Goal: Complete application form

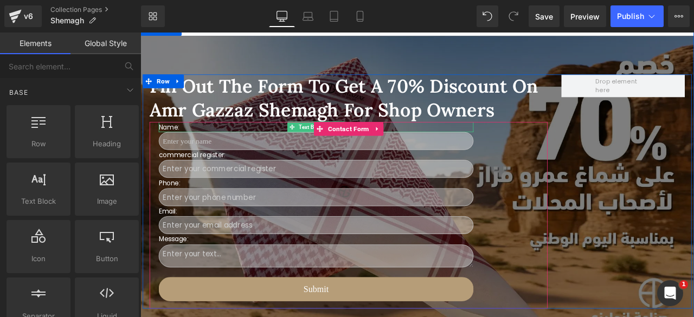
click at [166, 139] on p "Name:" at bounding box center [348, 144] width 373 height 12
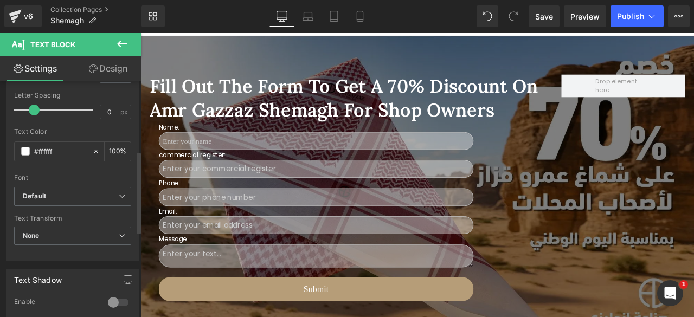
scroll to position [201, 0]
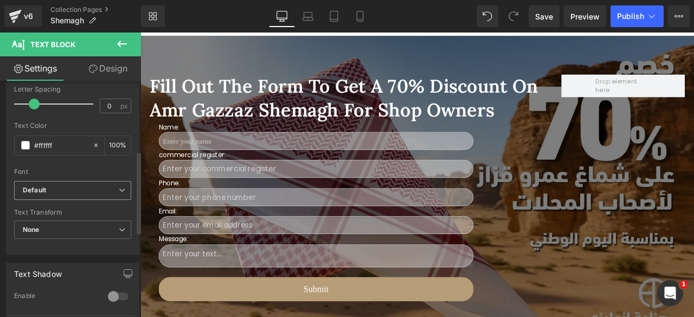
click at [89, 195] on span "Default" at bounding box center [72, 190] width 117 height 19
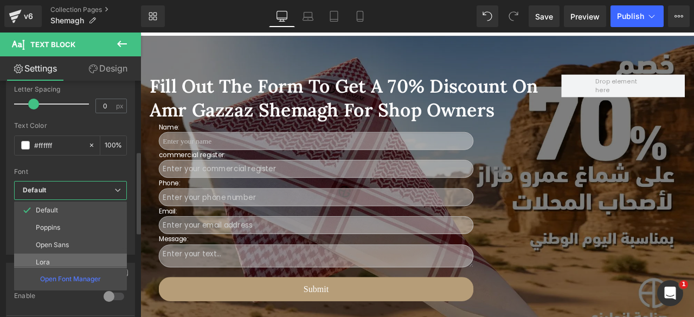
drag, startPoint x: 46, startPoint y: 261, endPoint x: 13, endPoint y: 159, distance: 106.5
click at [46, 261] on p "Lora" at bounding box center [43, 263] width 14 height 8
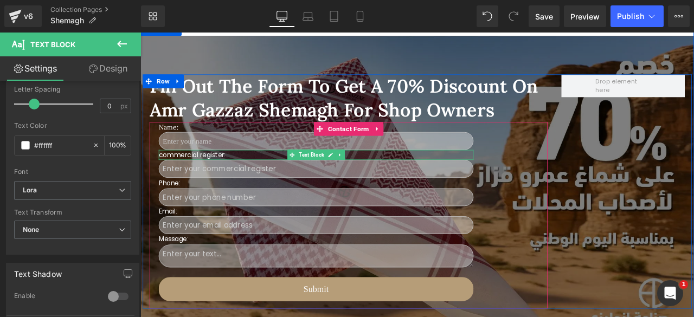
click at [192, 176] on p "commercial register:" at bounding box center [348, 178] width 373 height 12
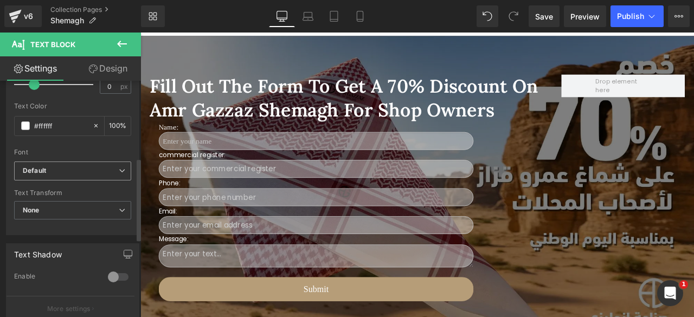
scroll to position [221, 0]
click at [93, 168] on b "Default" at bounding box center [71, 170] width 96 height 9
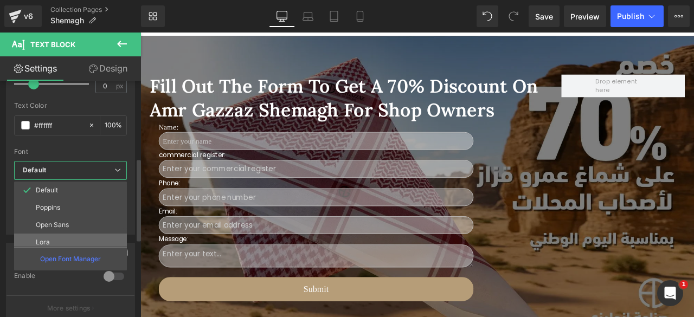
drag, startPoint x: 58, startPoint y: 237, endPoint x: 35, endPoint y: 163, distance: 77.7
click at [58, 237] on li "Lora" at bounding box center [73, 242] width 118 height 17
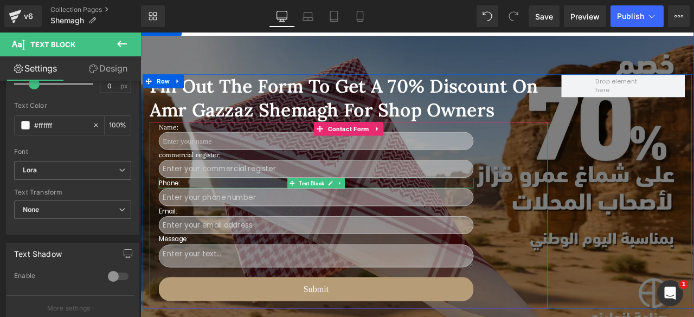
click at [172, 211] on p "Phone:" at bounding box center [348, 211] width 373 height 12
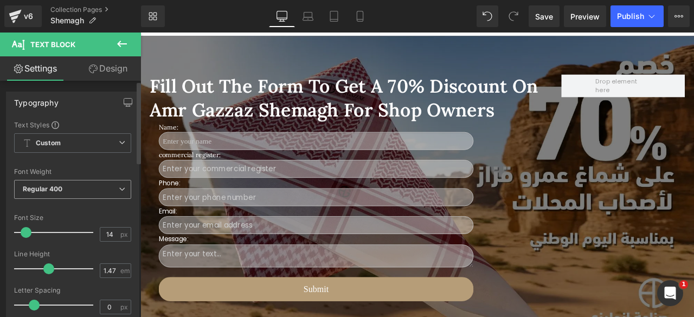
click at [92, 190] on span "Regular 400" at bounding box center [72, 189] width 117 height 19
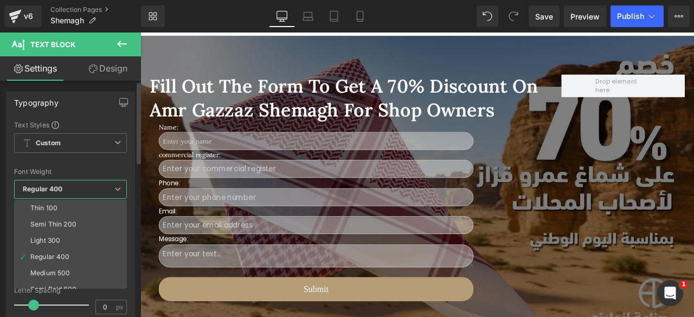
click at [92, 190] on span "Regular 400" at bounding box center [70, 189] width 113 height 19
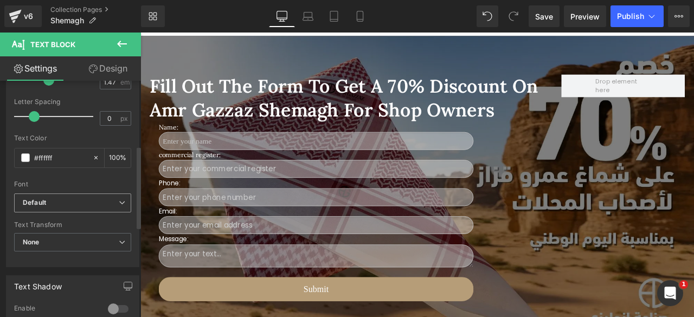
scroll to position [189, 0]
click at [74, 199] on b "Default" at bounding box center [71, 202] width 96 height 9
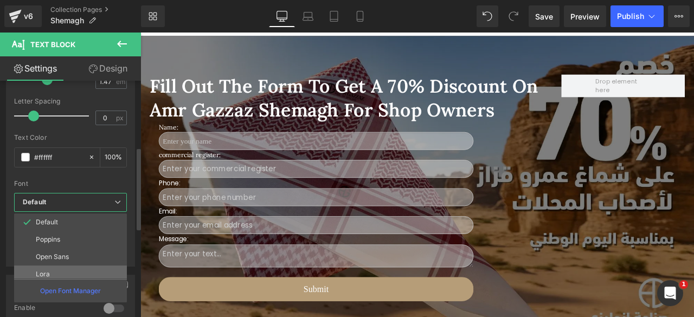
drag, startPoint x: 46, startPoint y: 270, endPoint x: 32, endPoint y: 197, distance: 74.4
click at [46, 270] on p "Lora" at bounding box center [43, 274] width 14 height 8
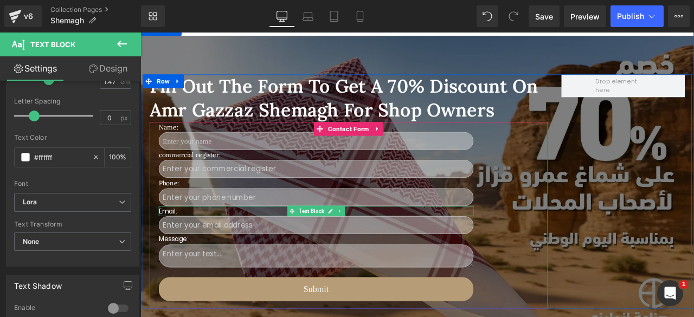
click at [171, 244] on p "Email:" at bounding box center [348, 244] width 373 height 12
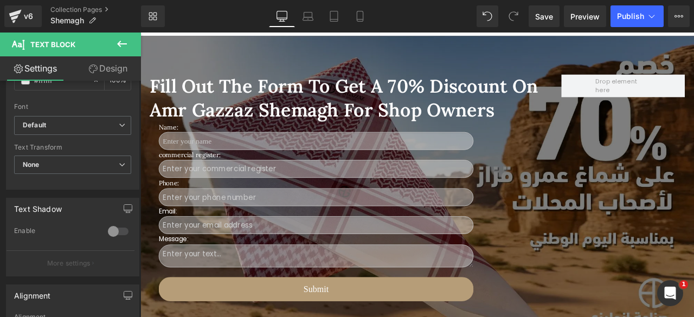
scroll to position [267, 0]
click at [96, 124] on b "Default" at bounding box center [71, 124] width 96 height 9
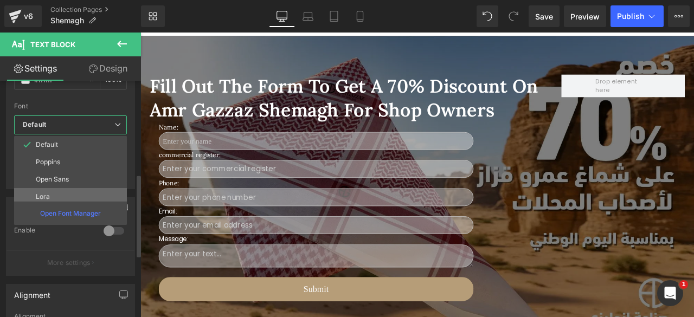
click at [68, 190] on li "Lora" at bounding box center [73, 196] width 118 height 17
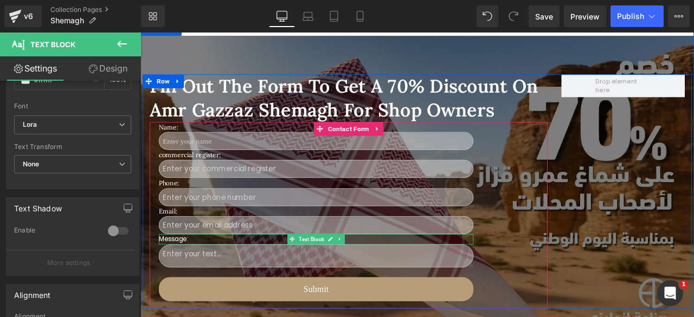
click at [172, 276] on p "Message:" at bounding box center [348, 278] width 373 height 12
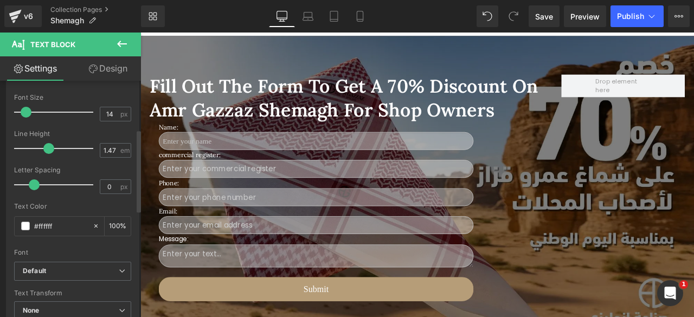
scroll to position [164, 0]
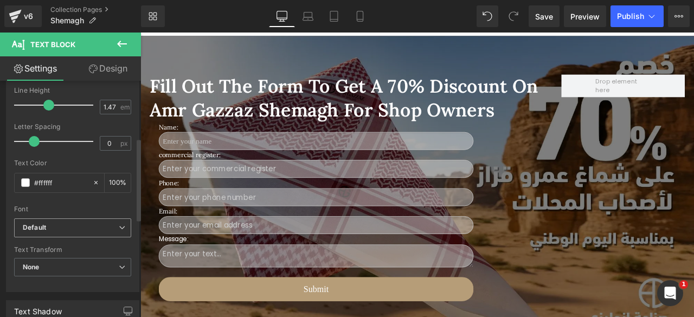
click at [99, 227] on b "Default" at bounding box center [71, 227] width 96 height 9
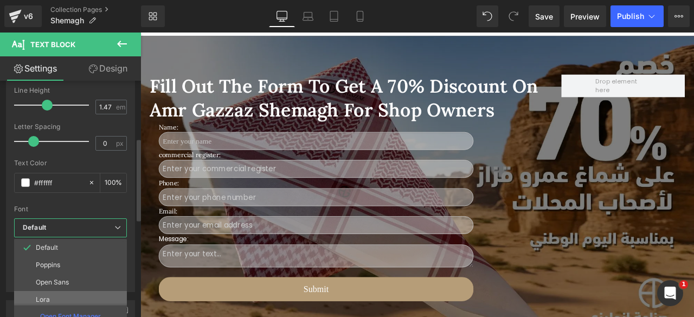
click at [43, 293] on li "Lora" at bounding box center [73, 299] width 118 height 17
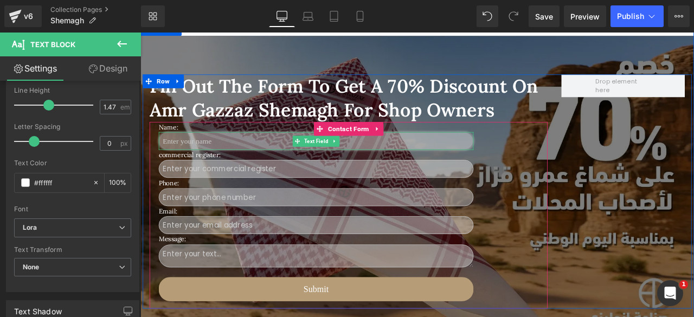
click at [211, 160] on input "text" at bounding box center [348, 161] width 373 height 21
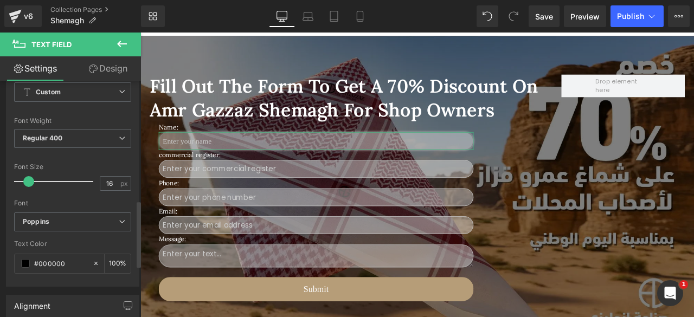
scroll to position [424, 0]
click at [105, 176] on input "16" at bounding box center [109, 183] width 19 height 14
click at [103, 176] on input "20" at bounding box center [109, 183] width 19 height 14
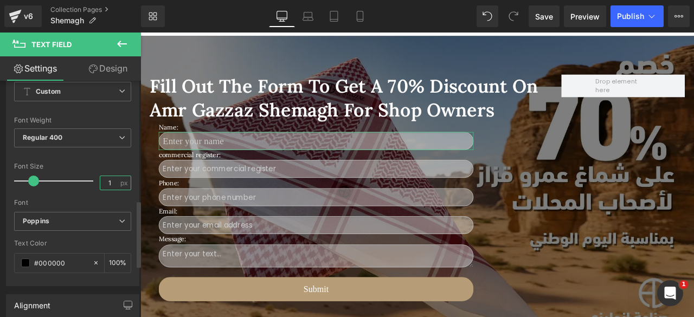
type input "16"
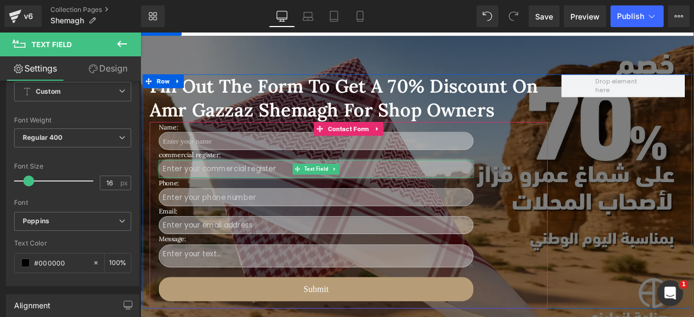
click at [220, 194] on input "text" at bounding box center [348, 194] width 373 height 21
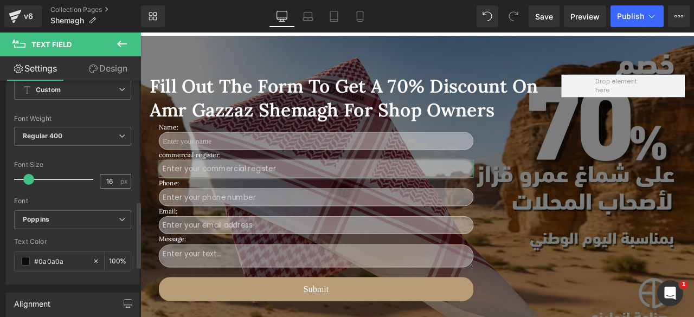
scroll to position [427, 0]
click at [70, 215] on b "Poppins" at bounding box center [71, 219] width 96 height 9
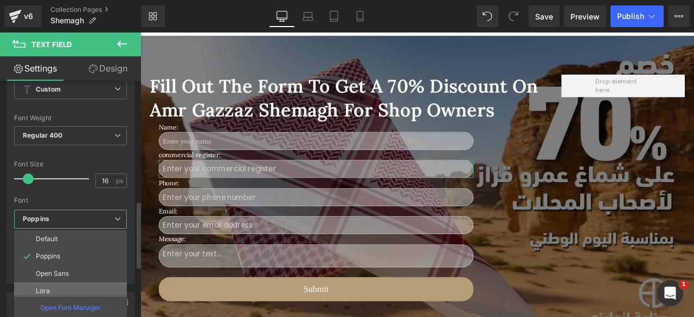
click at [47, 282] on li "Lora" at bounding box center [73, 290] width 118 height 17
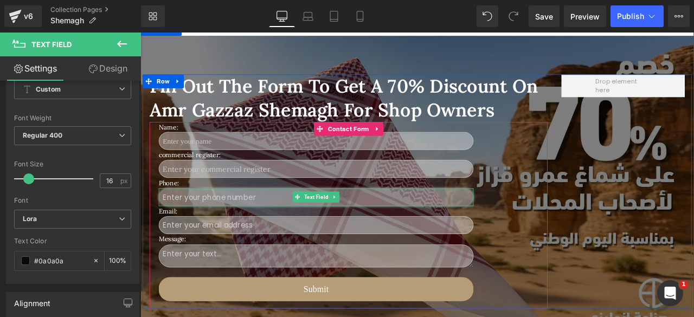
click at [200, 230] on input "text" at bounding box center [348, 227] width 373 height 21
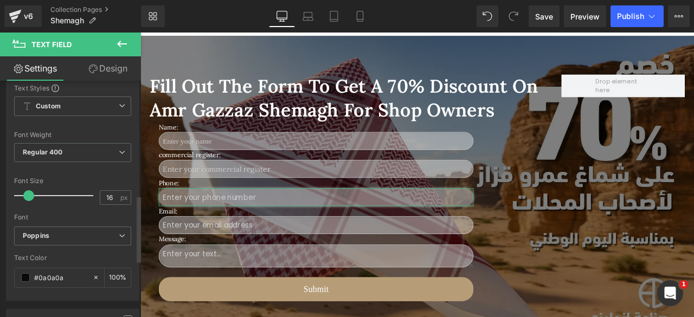
scroll to position [410, 0]
click at [74, 231] on b "Poppins" at bounding box center [71, 235] width 96 height 9
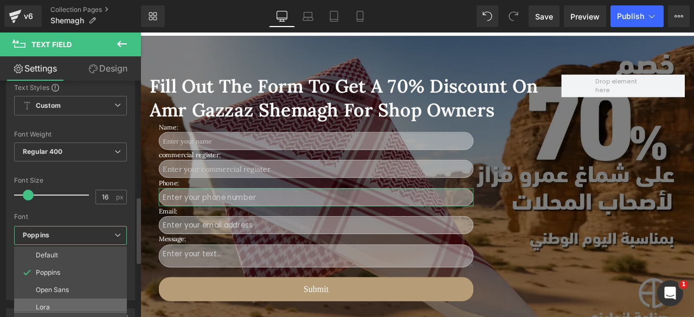
click at [44, 299] on li "Lora" at bounding box center [73, 307] width 118 height 17
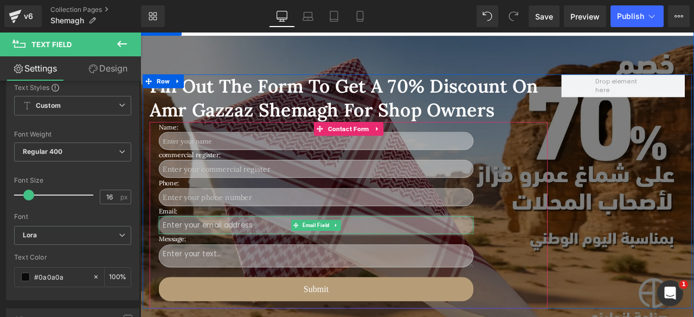
click at [228, 256] on input "email" at bounding box center [348, 260] width 373 height 21
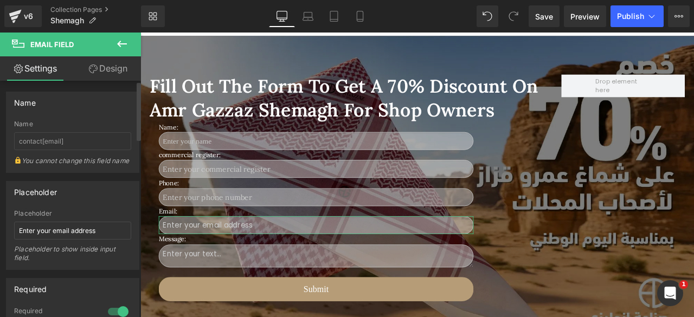
click at [72, 194] on div "Placeholder" at bounding box center [73, 192] width 132 height 21
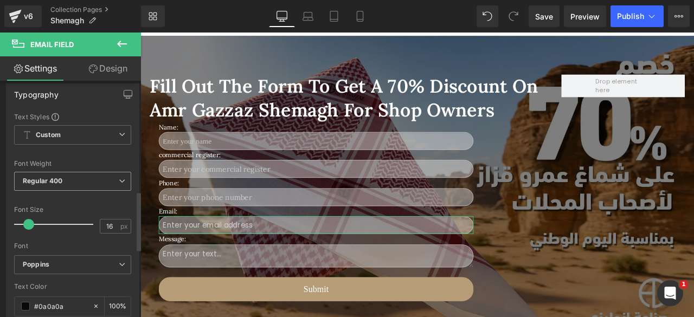
scroll to position [494, 0]
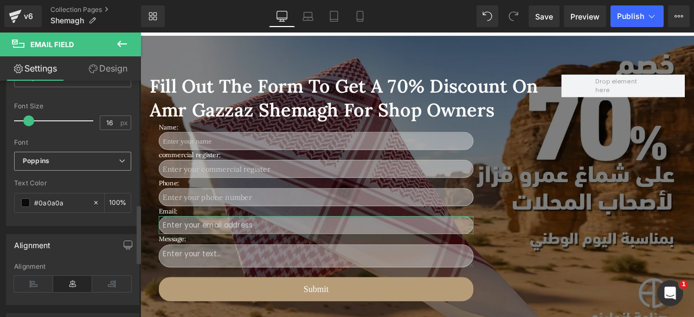
click at [55, 166] on b "Poppins" at bounding box center [71, 161] width 96 height 9
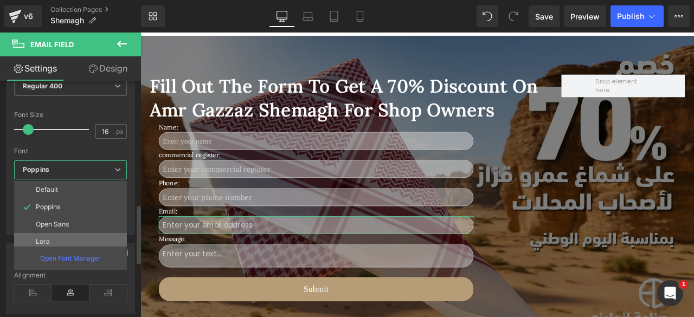
click at [43, 233] on li "Lora" at bounding box center [73, 241] width 118 height 17
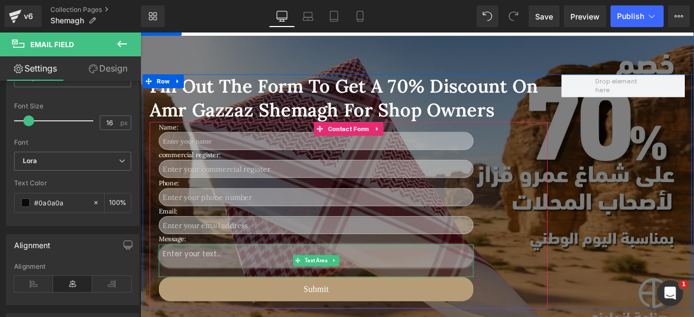
click at [202, 293] on textarea at bounding box center [348, 297] width 373 height 27
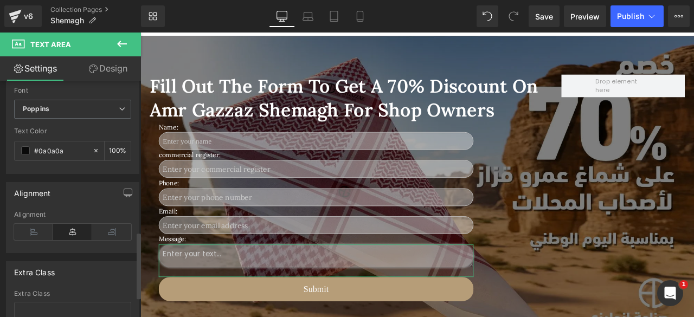
scroll to position [537, 0]
click at [91, 104] on b "Poppins" at bounding box center [71, 108] width 96 height 9
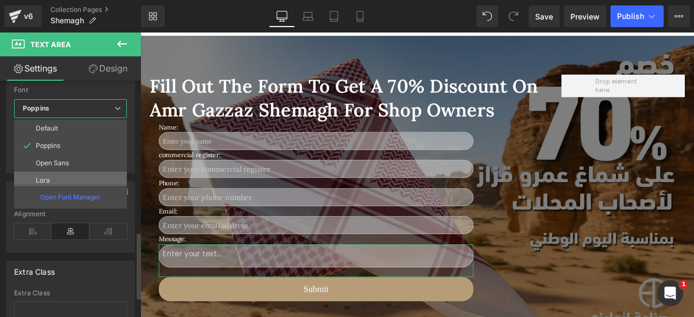
click at [37, 177] on p "Lora" at bounding box center [43, 181] width 14 height 8
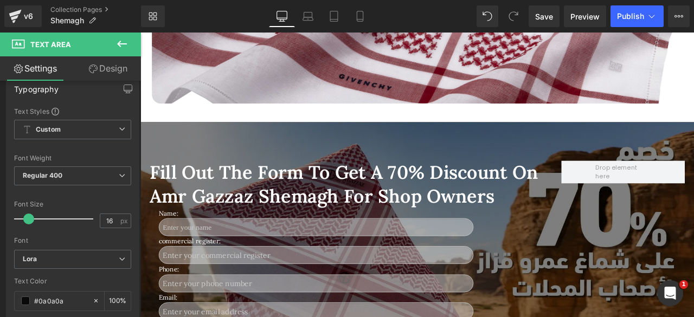
scroll to position [800, 0]
click at [362, 11] on icon at bounding box center [360, 16] width 6 height 10
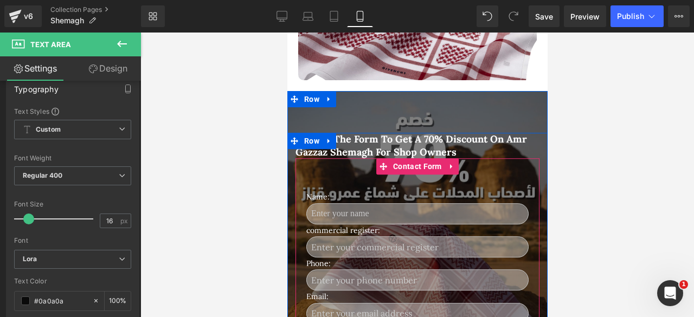
scroll to position [359, 0]
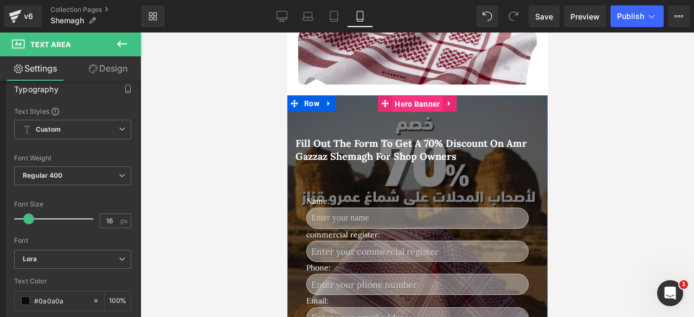
click at [400, 101] on span "Hero Banner" at bounding box center [416, 104] width 50 height 16
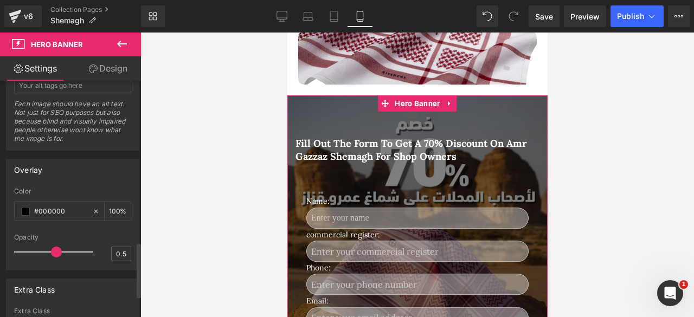
scroll to position [690, 0]
click at [60, 246] on div at bounding box center [57, 251] width 74 height 22
click at [75, 243] on div at bounding box center [57, 251] width 74 height 22
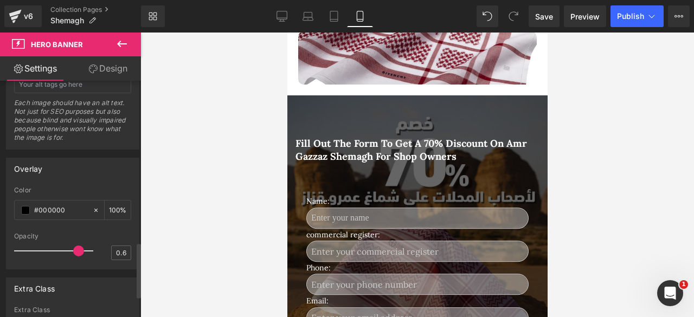
type input "0.8"
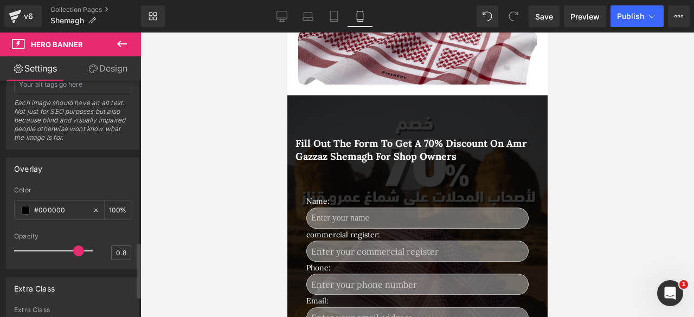
scroll to position [372, 0]
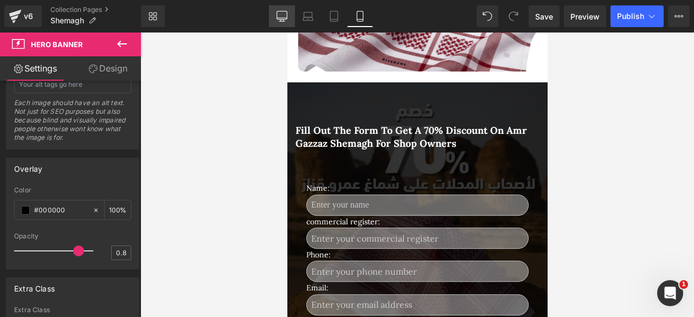
click at [283, 11] on icon at bounding box center [281, 16] width 11 height 11
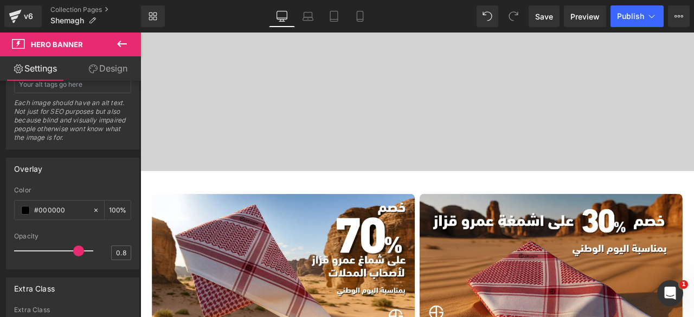
scroll to position [860, 0]
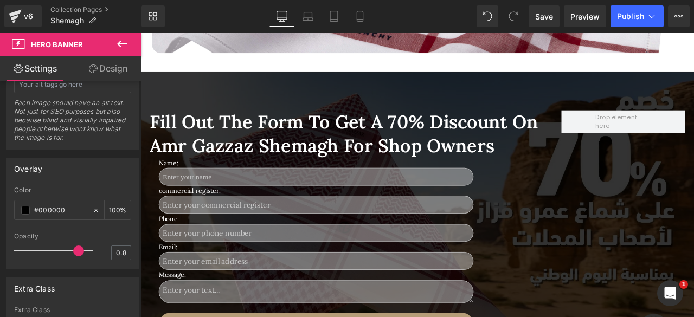
type input "[URL][DOMAIN_NAME]"
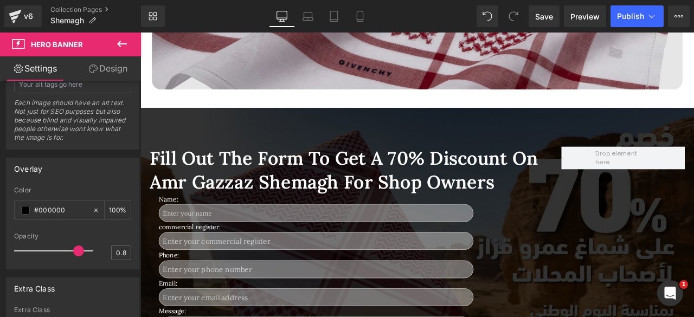
scroll to position [814, 0]
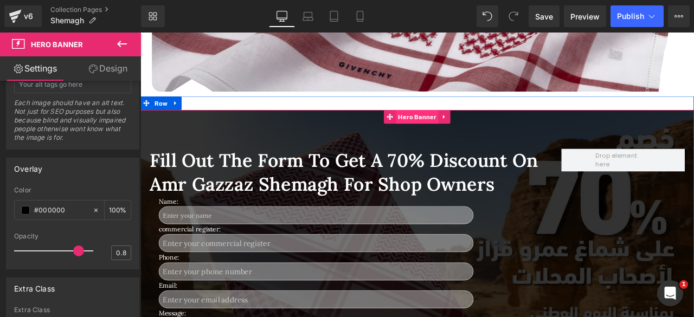
click at [458, 131] on span "Hero Banner" at bounding box center [468, 132] width 50 height 16
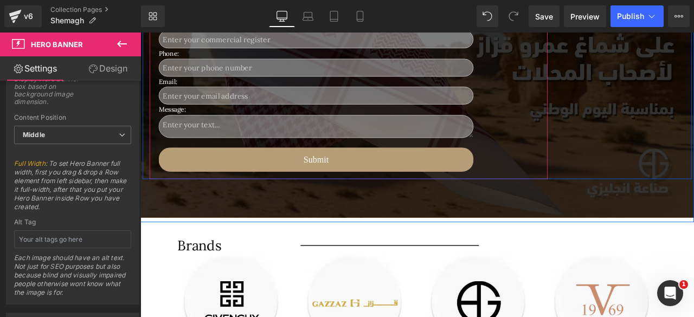
scroll to position [1060, 0]
